Goal: Task Accomplishment & Management: Manage account settings

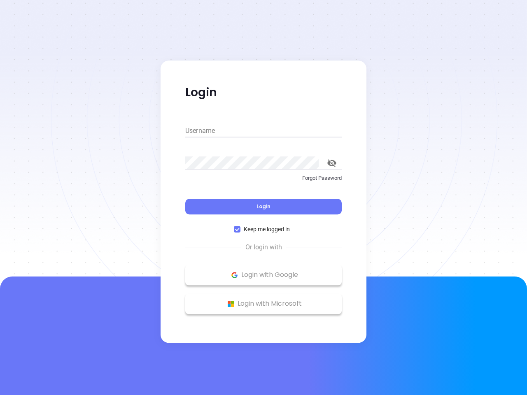
click at [263, 198] on div "Login" at bounding box center [263, 202] width 156 height 26
click at [263, 131] on input "Username" at bounding box center [263, 130] width 156 height 13
click at [332, 163] on icon "toggle password visibility" at bounding box center [331, 163] width 9 height 8
click at [263, 207] on span "Login" at bounding box center [263, 206] width 14 height 7
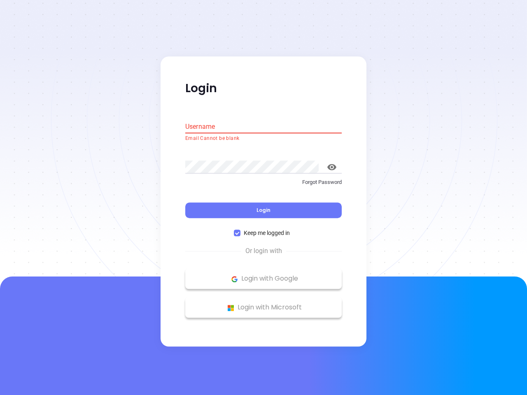
click at [263, 229] on span "Keep me logged in" at bounding box center [266, 233] width 53 height 9
click at [240, 230] on input "Keep me logged in" at bounding box center [237, 233] width 7 height 7
checkbox input "false"
click at [263, 275] on p "Login with Google" at bounding box center [263, 279] width 148 height 12
click at [263, 304] on p "Login with Microsoft" at bounding box center [263, 308] width 148 height 12
